Goal: Task Accomplishment & Management: Manage account settings

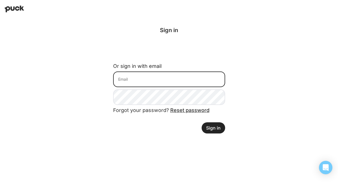
type input "[EMAIL_ADDRESS][DOMAIN_NAME]"
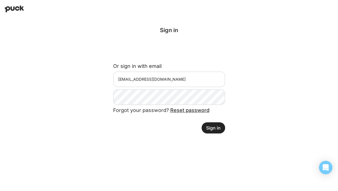
click at [215, 132] on button "Sign in" at bounding box center [214, 128] width 24 height 11
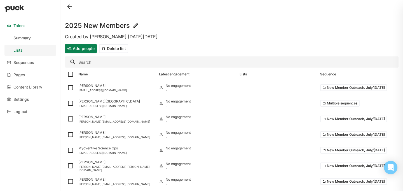
click at [76, 48] on button "Add people" at bounding box center [81, 48] width 32 height 9
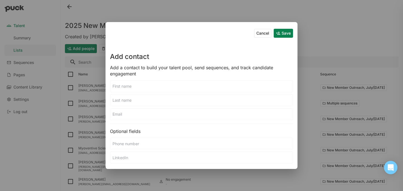
click at [125, 86] on input at bounding box center [201, 86] width 182 height 11
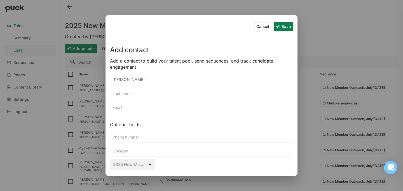
type input "[PERSON_NAME]"
click at [125, 93] on input at bounding box center [201, 93] width 182 height 11
type input "[GEOGRAPHIC_DATA]"
click at [153, 108] on input at bounding box center [201, 107] width 182 height 11
paste input "[EMAIL_ADDRESS][DOMAIN_NAME]"
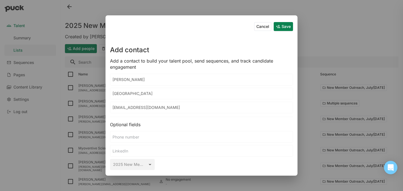
type input "[EMAIL_ADDRESS][DOMAIN_NAME]"
click at [280, 26] on button "Save" at bounding box center [283, 26] width 19 height 9
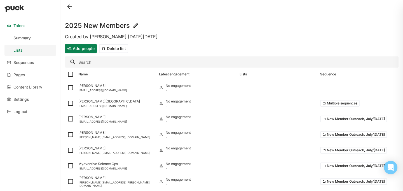
click at [86, 48] on button "Add people" at bounding box center [81, 48] width 32 height 9
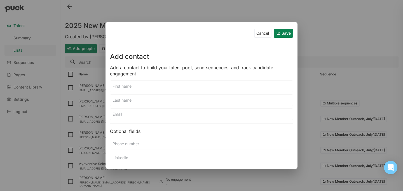
click at [126, 83] on input at bounding box center [201, 86] width 182 height 11
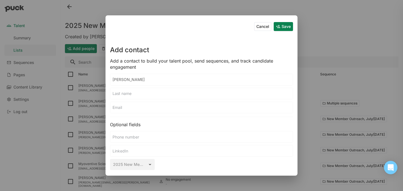
type input "[PERSON_NAME]"
click at [143, 108] on input at bounding box center [201, 107] width 182 height 11
paste input "[PERSON_NAME][EMAIL_ADDRESS][DOMAIN_NAME]"
type input "[PERSON_NAME][EMAIL_ADDRESS][DOMAIN_NAME]"
click at [133, 93] on input at bounding box center [201, 93] width 182 height 11
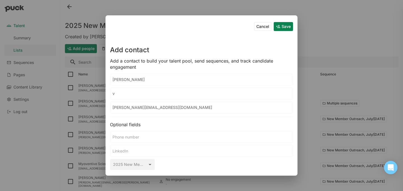
paste input "Sragovicz"
type input "v"
paste input "Sragovicz"
type input "Sragovicz"
click at [278, 26] on button "Save" at bounding box center [283, 26] width 19 height 9
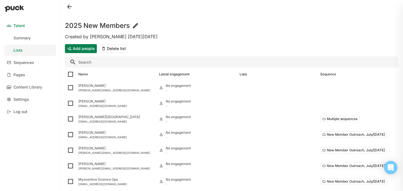
click at [88, 53] on button "Add people" at bounding box center [81, 48] width 32 height 9
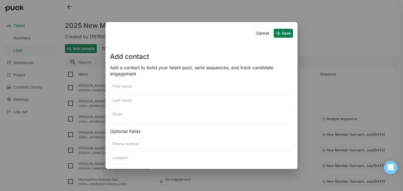
click at [141, 86] on input at bounding box center [201, 86] width 182 height 11
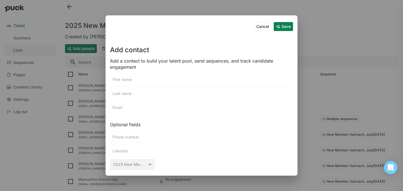
paste input "[PERSON_NAME][EMAIL_ADDRESS][DOMAIN_NAME]"
type input "[PERSON_NAME][EMAIL_ADDRESS][DOMAIN_NAME]"
click at [121, 107] on input at bounding box center [201, 107] width 182 height 11
paste input "[PERSON_NAME][EMAIL_ADDRESS][DOMAIN_NAME]"
type input "[PERSON_NAME][EMAIL_ADDRESS][DOMAIN_NAME]"
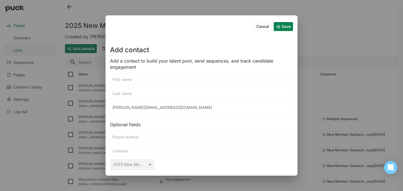
click at [146, 79] on input at bounding box center [201, 79] width 182 height 11
type input "[PERSON_NAME]"
click at [149, 94] on input at bounding box center [201, 93] width 182 height 11
type input "Brick"
click at [283, 27] on button "Save" at bounding box center [283, 26] width 19 height 9
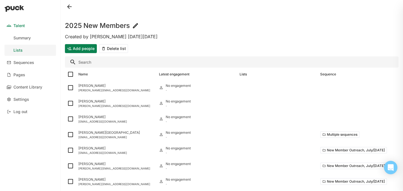
click at [84, 48] on button "Add people" at bounding box center [81, 48] width 32 height 9
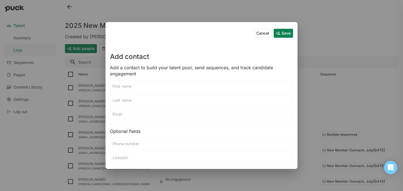
click at [143, 116] on input at bounding box center [201, 114] width 182 height 11
paste input "[EMAIL_ADDRESS][DOMAIN_NAME]"
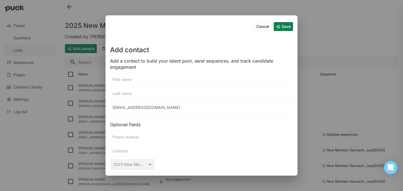
type input "[EMAIL_ADDRESS][DOMAIN_NAME]"
click at [143, 79] on input at bounding box center [201, 79] width 182 height 11
type input "[PERSON_NAME]"
click at [146, 94] on input at bounding box center [201, 93] width 182 height 11
paste input "[PERSON_NAME]"
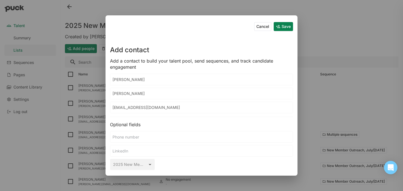
type input "[PERSON_NAME]"
click at [291, 28] on button "Save" at bounding box center [283, 26] width 19 height 9
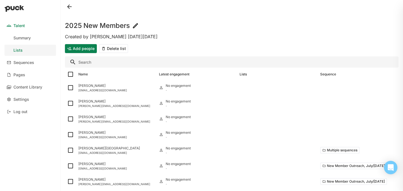
click at [86, 46] on button "Add people" at bounding box center [81, 48] width 32 height 9
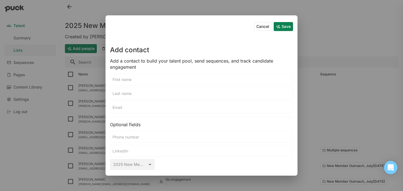
click at [129, 108] on input at bounding box center [201, 107] width 182 height 11
paste input "[EMAIL_ADDRESS][DOMAIN_NAME]"
type input "[EMAIL_ADDRESS][DOMAIN_NAME]"
click at [128, 77] on input at bounding box center [201, 79] width 182 height 11
type input "[PERSON_NAME]"
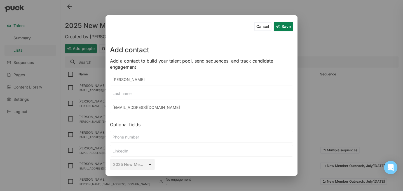
click at [130, 91] on input at bounding box center [201, 93] width 182 height 11
type input "[PERSON_NAME]"
click at [282, 29] on button "Save" at bounding box center [283, 26] width 19 height 9
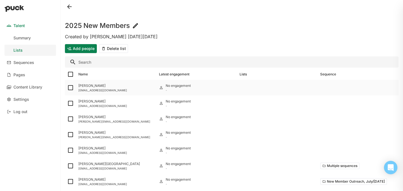
click at [69, 88] on img at bounding box center [70, 88] width 7 height 7
click at [67, 88] on input "checkbox" at bounding box center [67, 88] width 0 height 0
checkbox input "true"
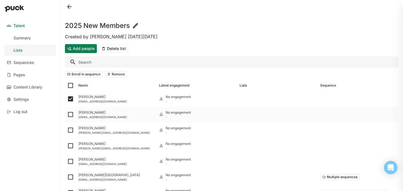
click at [70, 114] on img at bounding box center [70, 114] width 7 height 7
click at [67, 115] on input "checkbox" at bounding box center [67, 115] width 0 height 0
checkbox input "true"
click at [70, 130] on img at bounding box center [70, 130] width 7 height 7
click at [67, 130] on input "checkbox" at bounding box center [67, 130] width 0 height 0
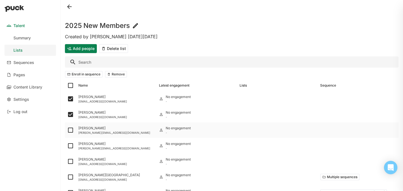
checkbox input "true"
click at [70, 146] on img at bounding box center [70, 146] width 7 height 7
click at [67, 146] on input "checkbox" at bounding box center [67, 146] width 0 height 0
checkbox input "true"
click at [70, 162] on img at bounding box center [70, 161] width 7 height 7
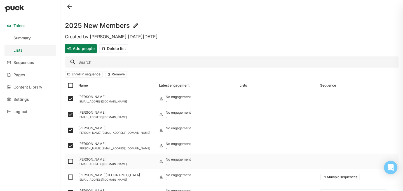
click at [67, 162] on input "checkbox" at bounding box center [67, 162] width 0 height 0
checkbox input "true"
click at [79, 73] on button "Enroll in sequence" at bounding box center [84, 74] width 38 height 7
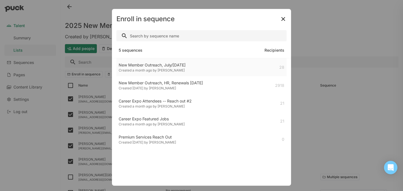
click at [127, 60] on div "New Member Outreach, July/[DATE] Created a month ago by [PERSON_NAME] 28" at bounding box center [201, 67] width 170 height 18
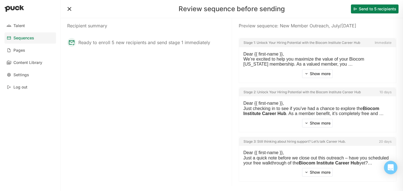
click at [338, 8] on button "Send to 5 recipients" at bounding box center [375, 8] width 48 height 9
